Goal: Book appointment/travel/reservation

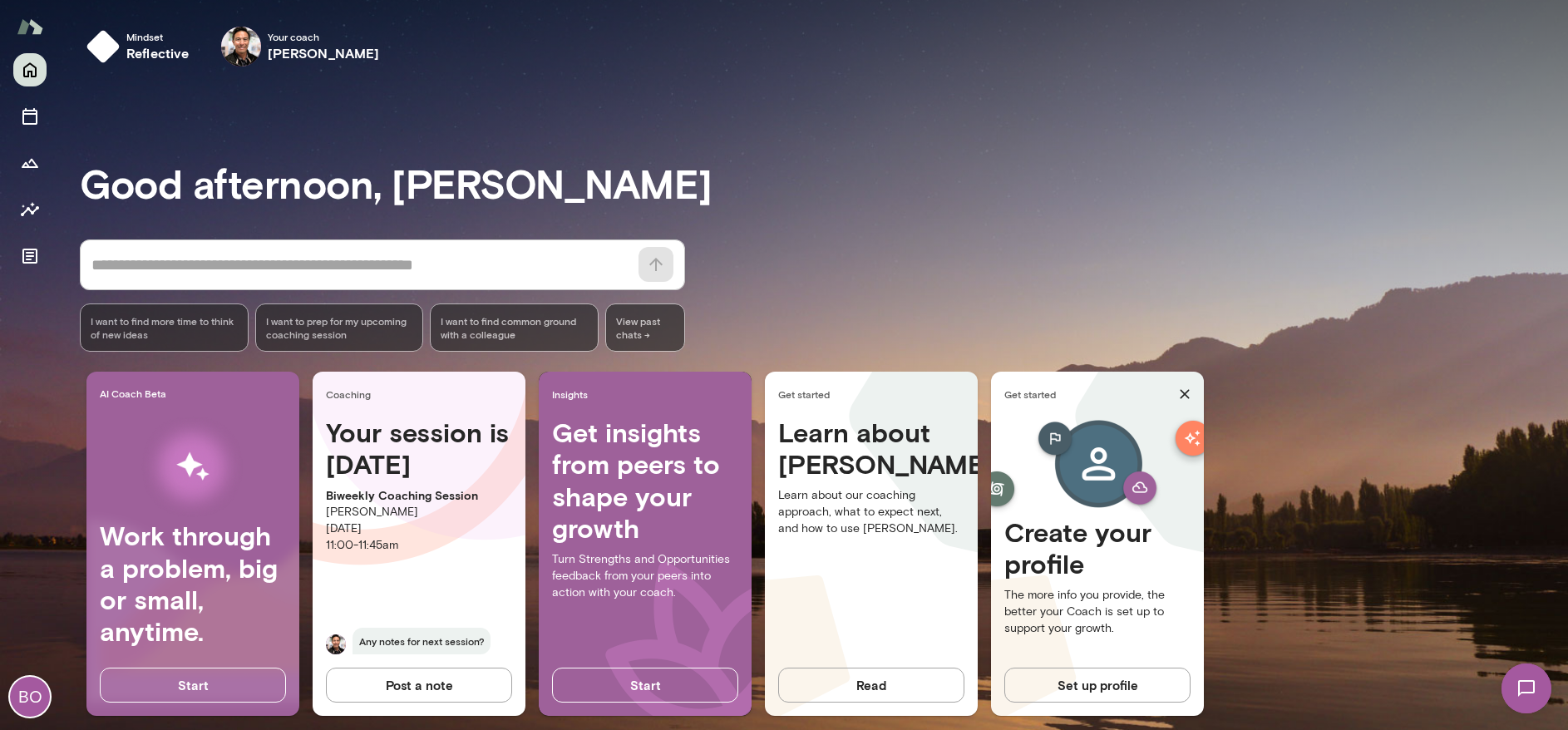
click at [417, 520] on p "[DATE]" at bounding box center [419, 529] width 186 height 17
click at [32, 122] on icon "Sessions" at bounding box center [29, 115] width 20 height 20
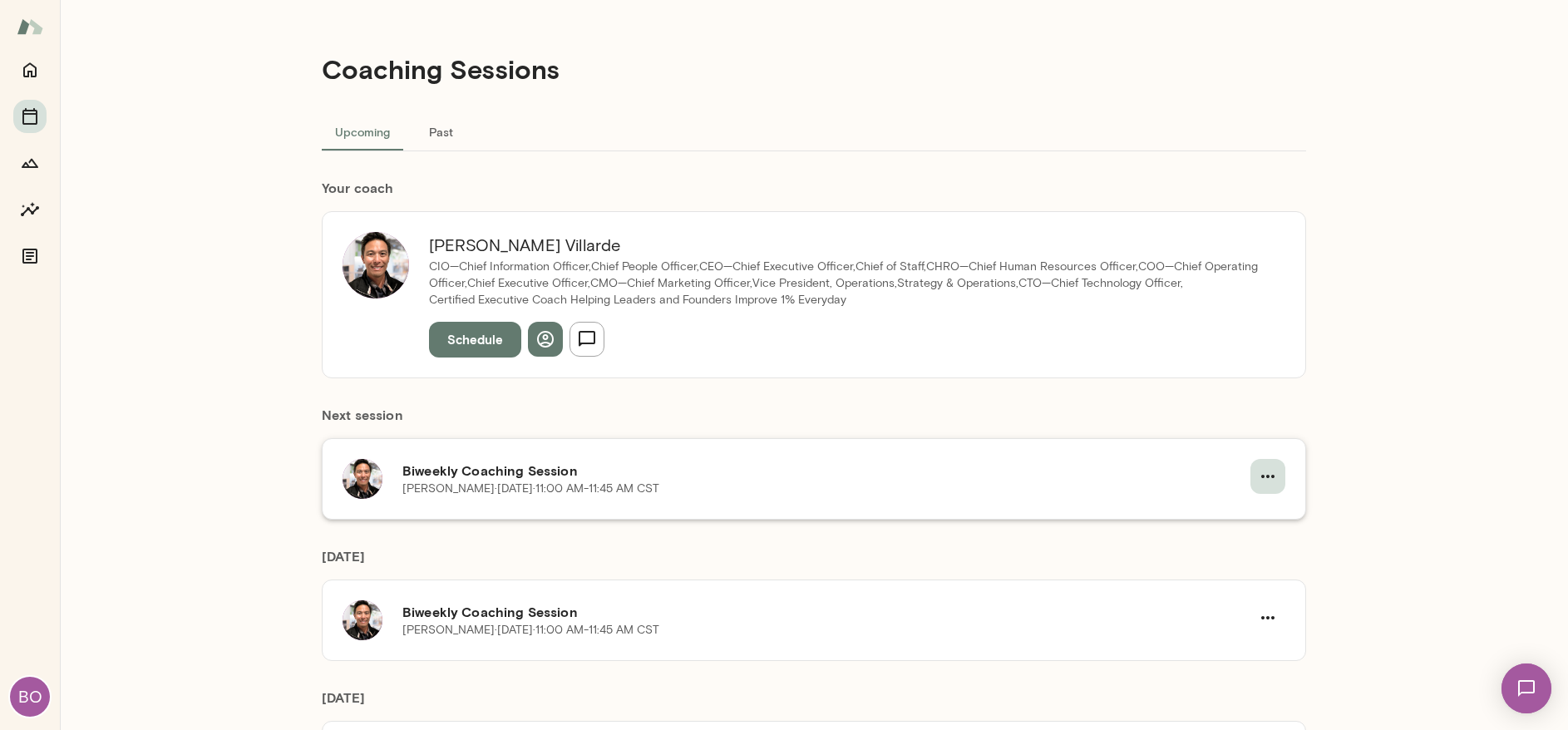
click at [1265, 471] on icon "button" at bounding box center [1267, 476] width 20 height 20
click at [1233, 548] on span "Cancel" at bounding box center [1232, 545] width 72 height 20
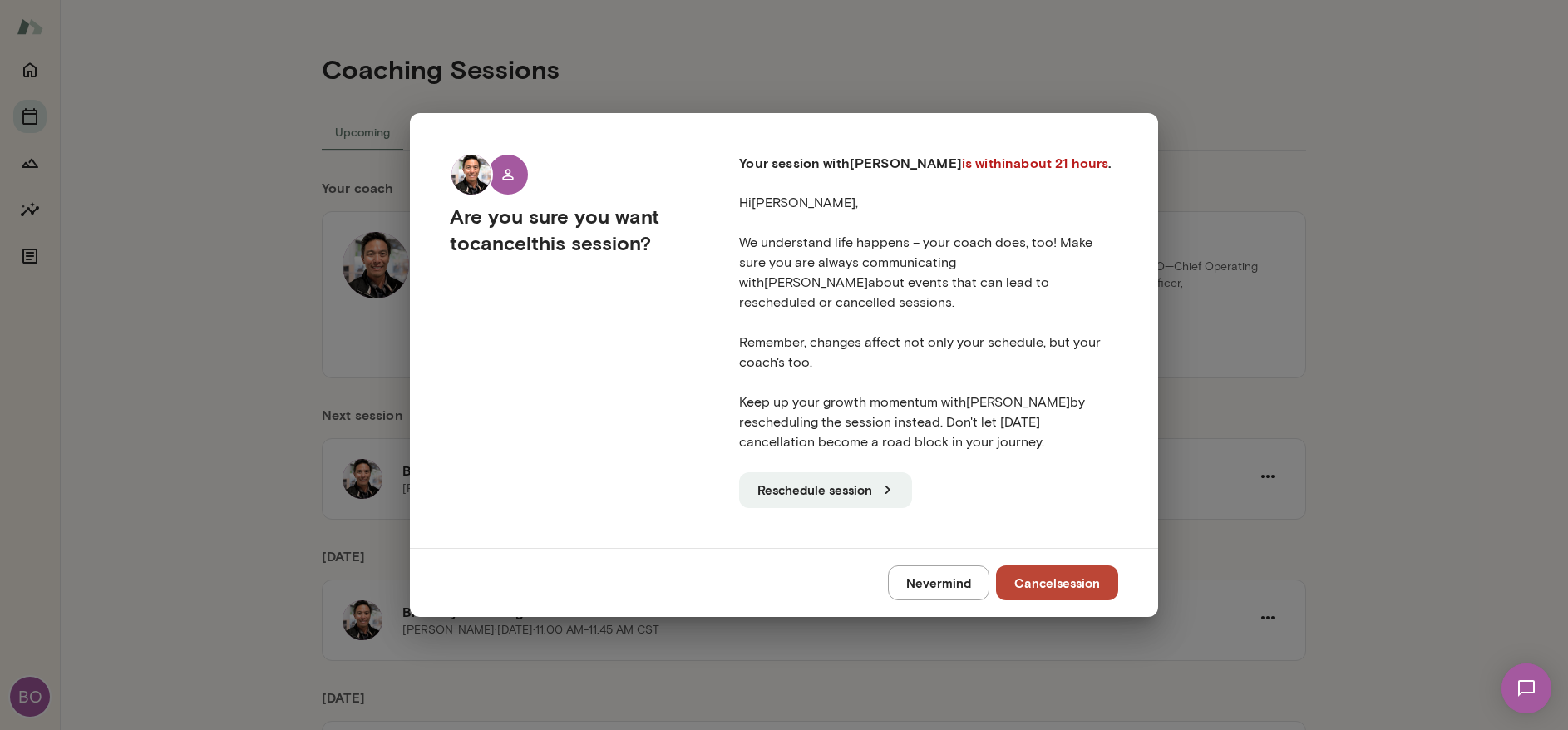
click at [1023, 565] on button "Cancel session" at bounding box center [1057, 582] width 122 height 34
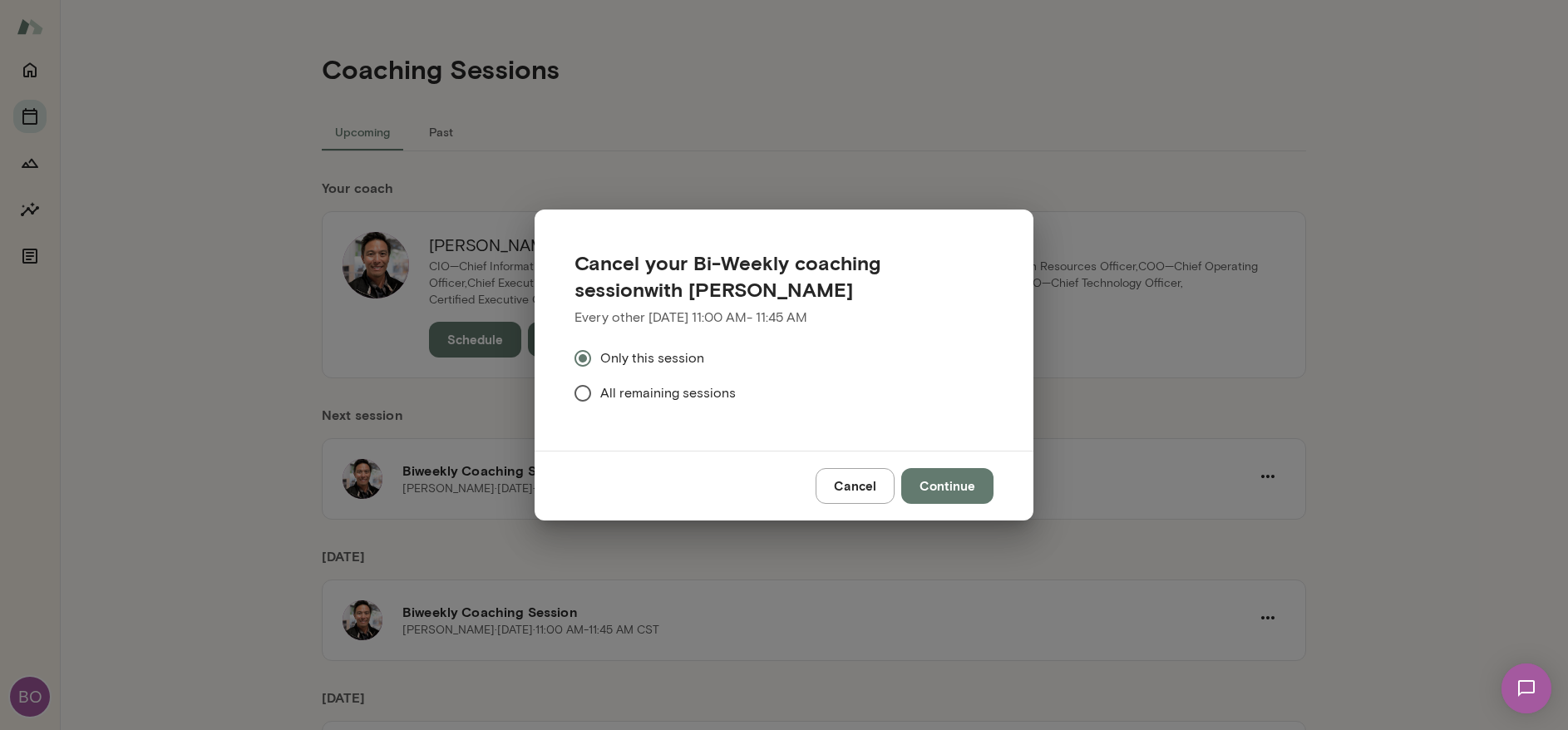
click at [958, 483] on button "Continue" at bounding box center [947, 484] width 92 height 34
